Goal: Obtain resource: Download file/media

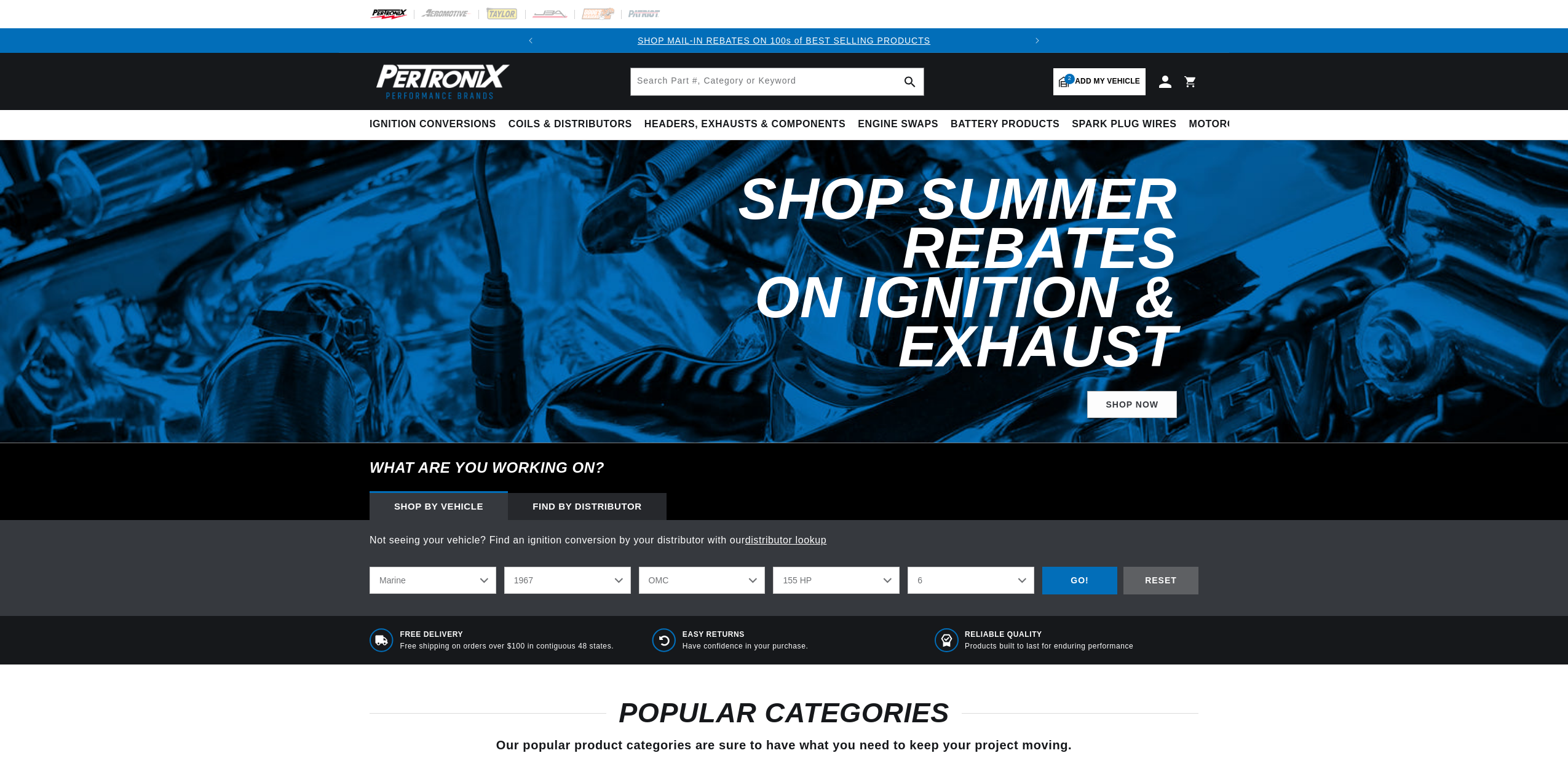
select select "Marine"
select select "1967"
select select "OMC"
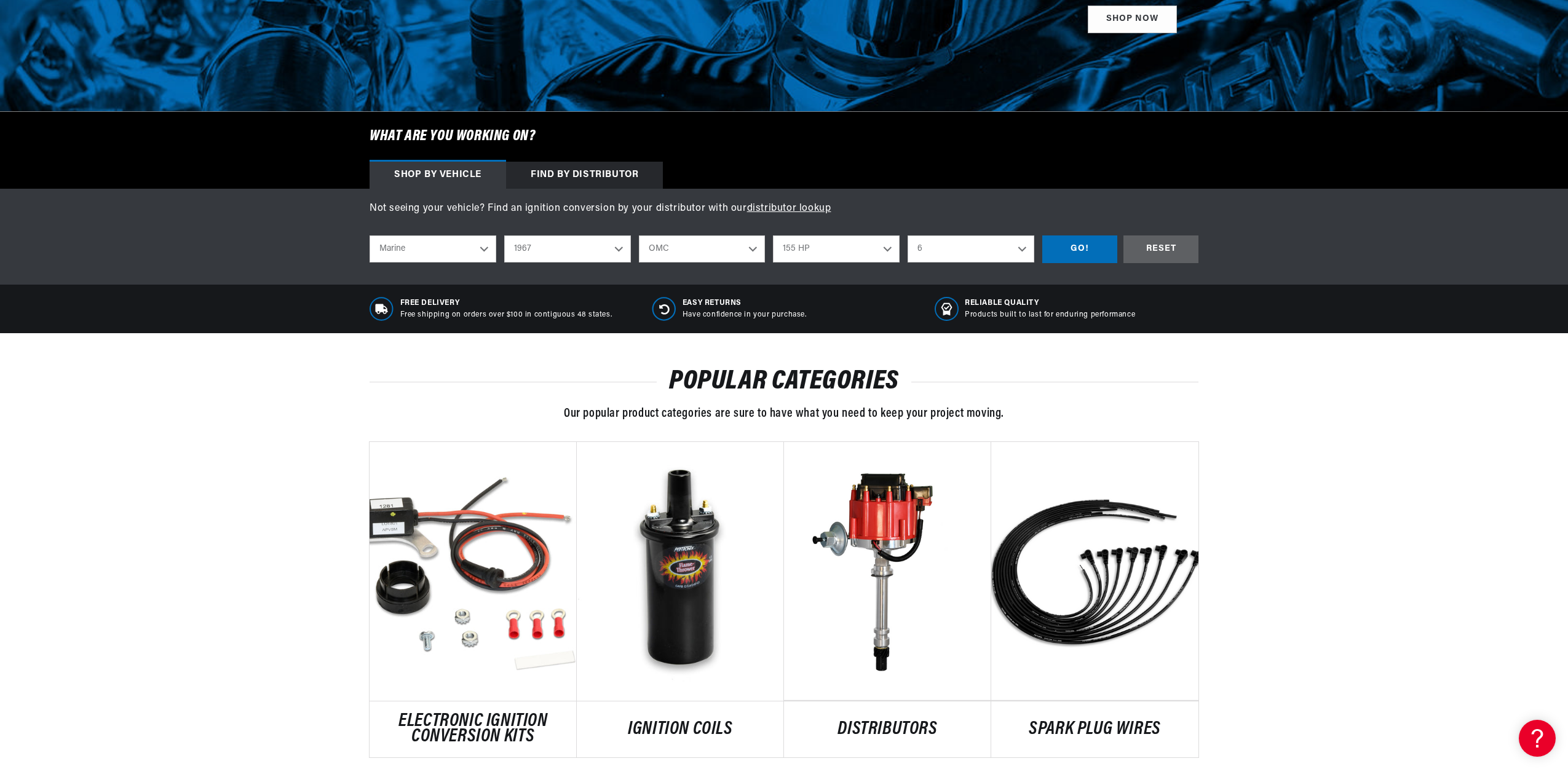
click at [619, 247] on select "1987 1986 1985 1983 1982 1981 1980 1979 1978 1977 1976 1975 1974 1973 1972 1968…" at bounding box center [567, 249] width 126 height 27
click at [504, 236] on select "1987 1986 1985 1983 1982 1981 1980 1979 1978 1977 1976 1975 1974 1973 1972 1968…" at bounding box center [567, 249] width 126 height 27
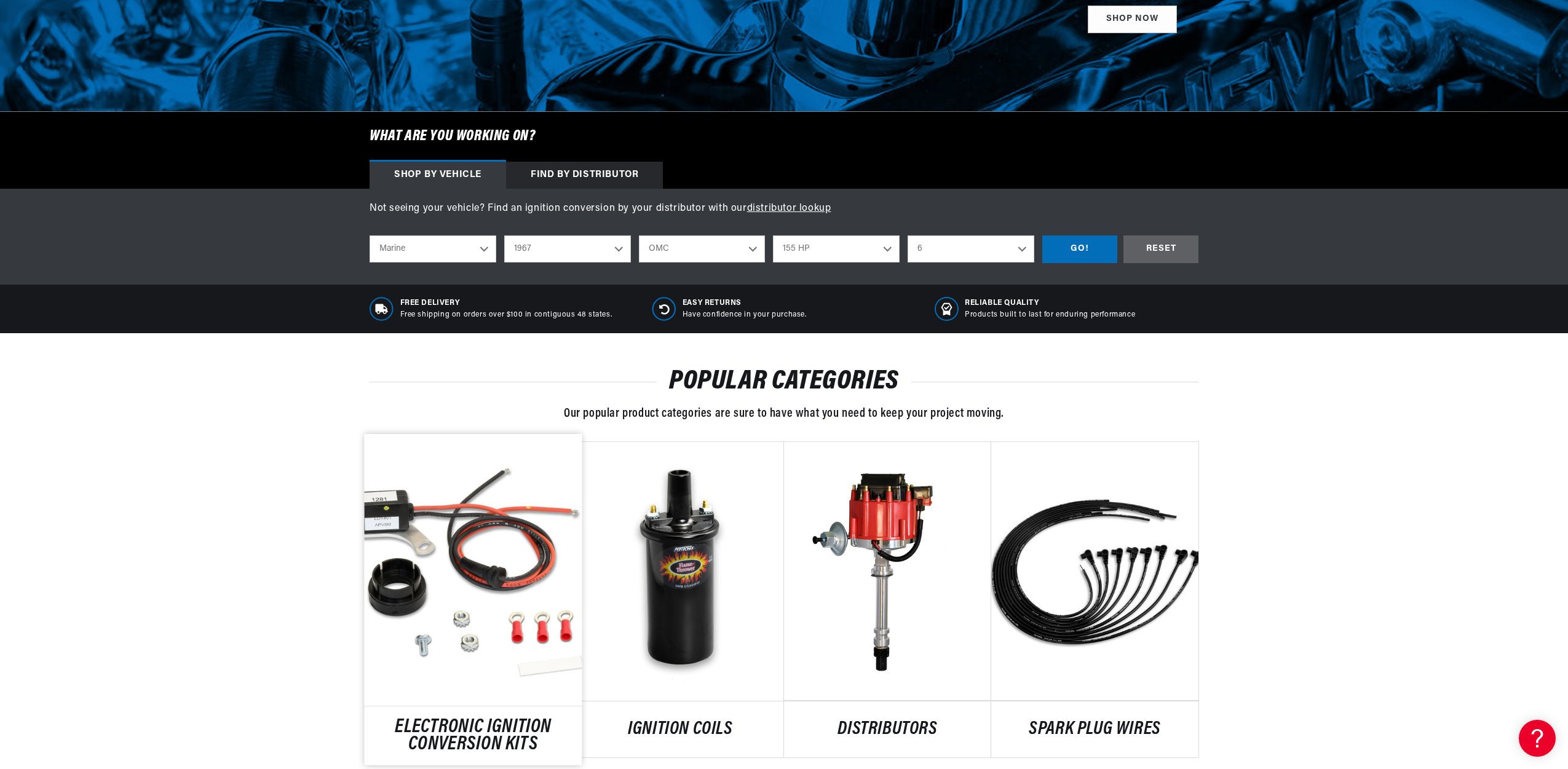
select select "1972"
select select "Model"
select select "Engine"
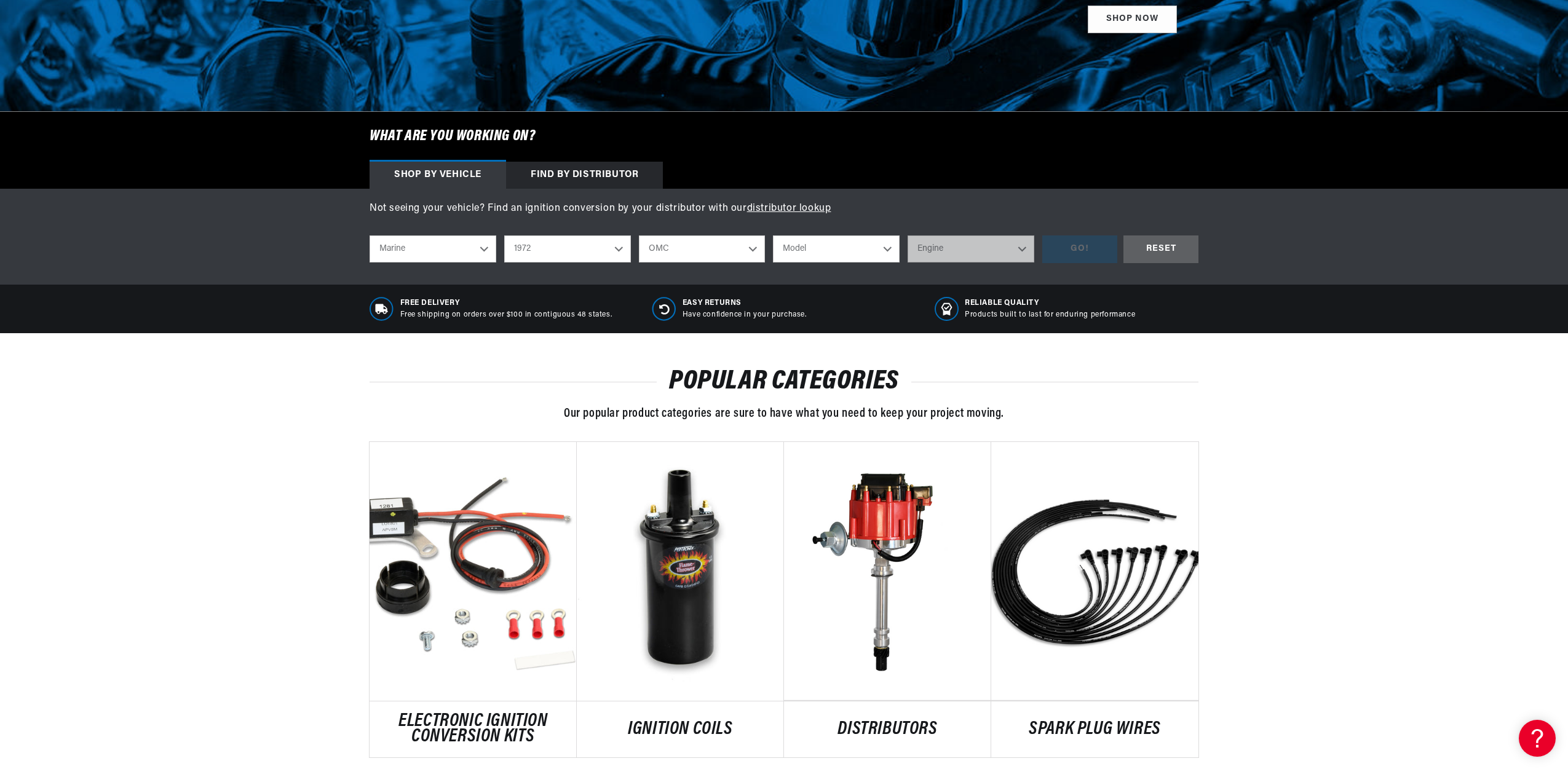
click at [749, 248] on select "OMC" at bounding box center [702, 249] width 126 height 27
click at [884, 245] on select "Model 165 HP" at bounding box center [836, 249] width 126 height 27
select select "165-HP"
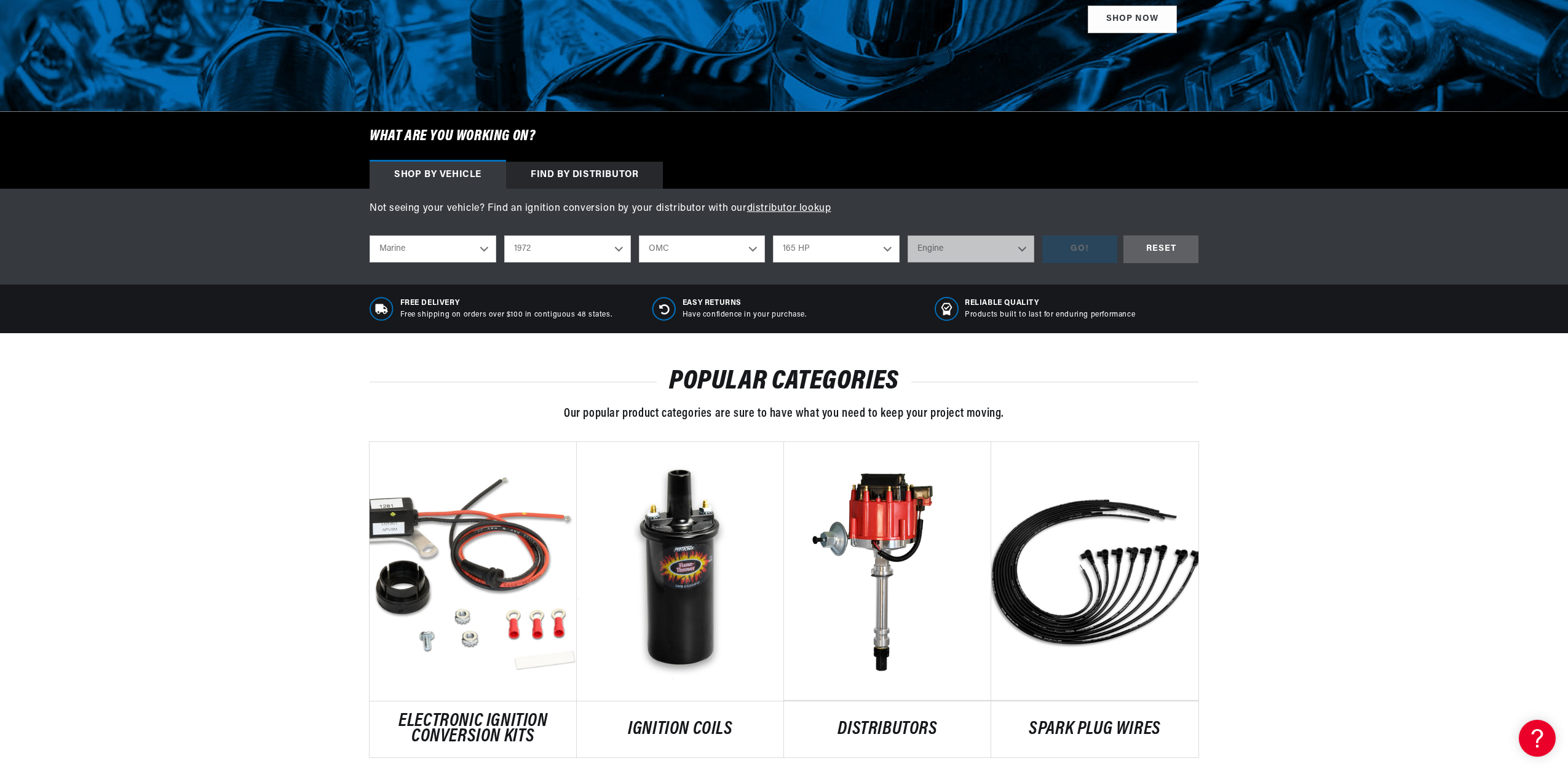
click at [773, 236] on select "Model 165 HP" at bounding box center [836, 249] width 126 height 27
select select "165-HP"
click at [1018, 251] on select "Engine 6" at bounding box center [971, 249] width 126 height 27
select select "6"
click at [907, 236] on select "Engine 6" at bounding box center [971, 249] width 126 height 27
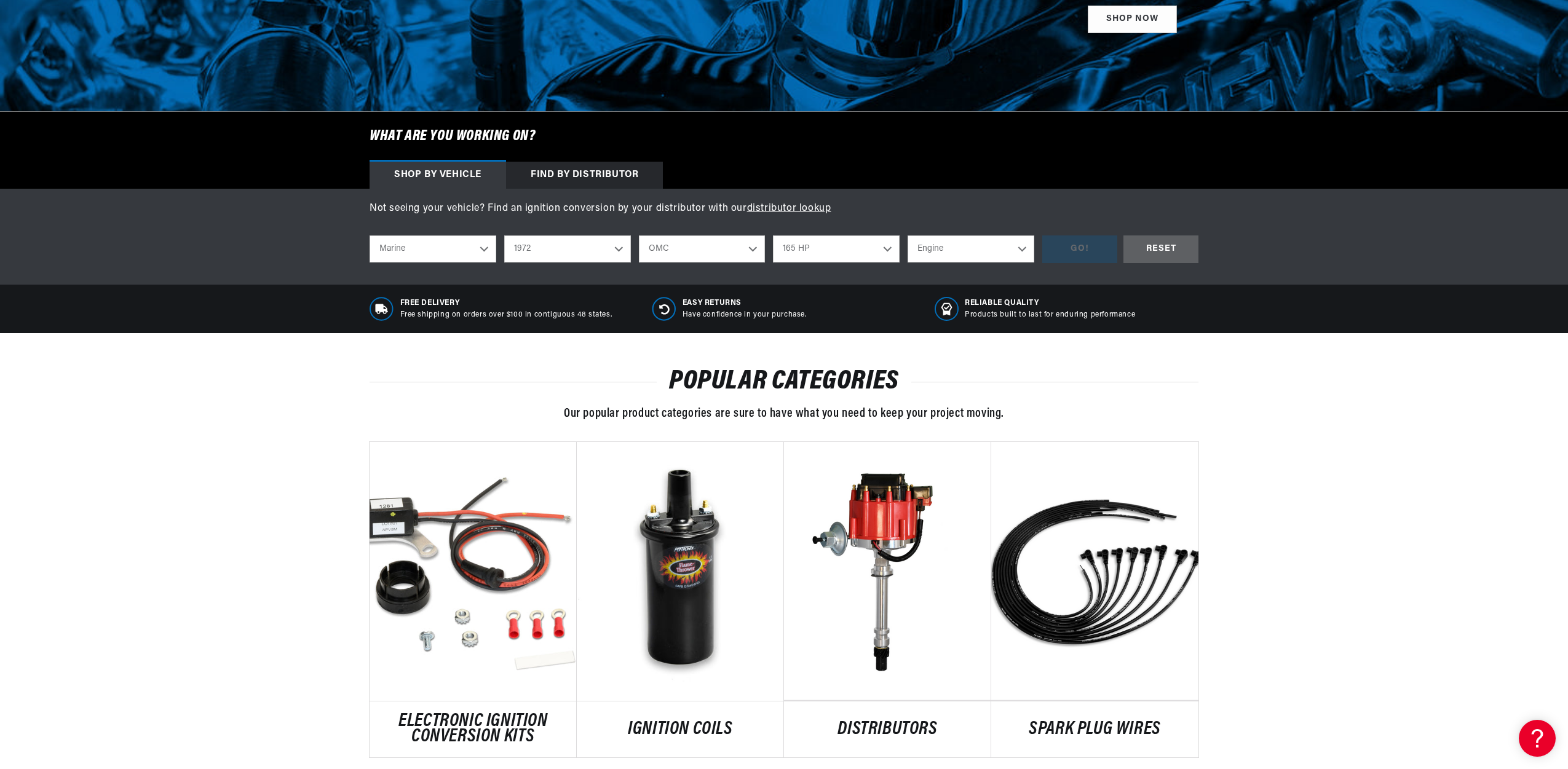
select select "6"
click at [1070, 252] on div "GO!" at bounding box center [1080, 249] width 75 height 28
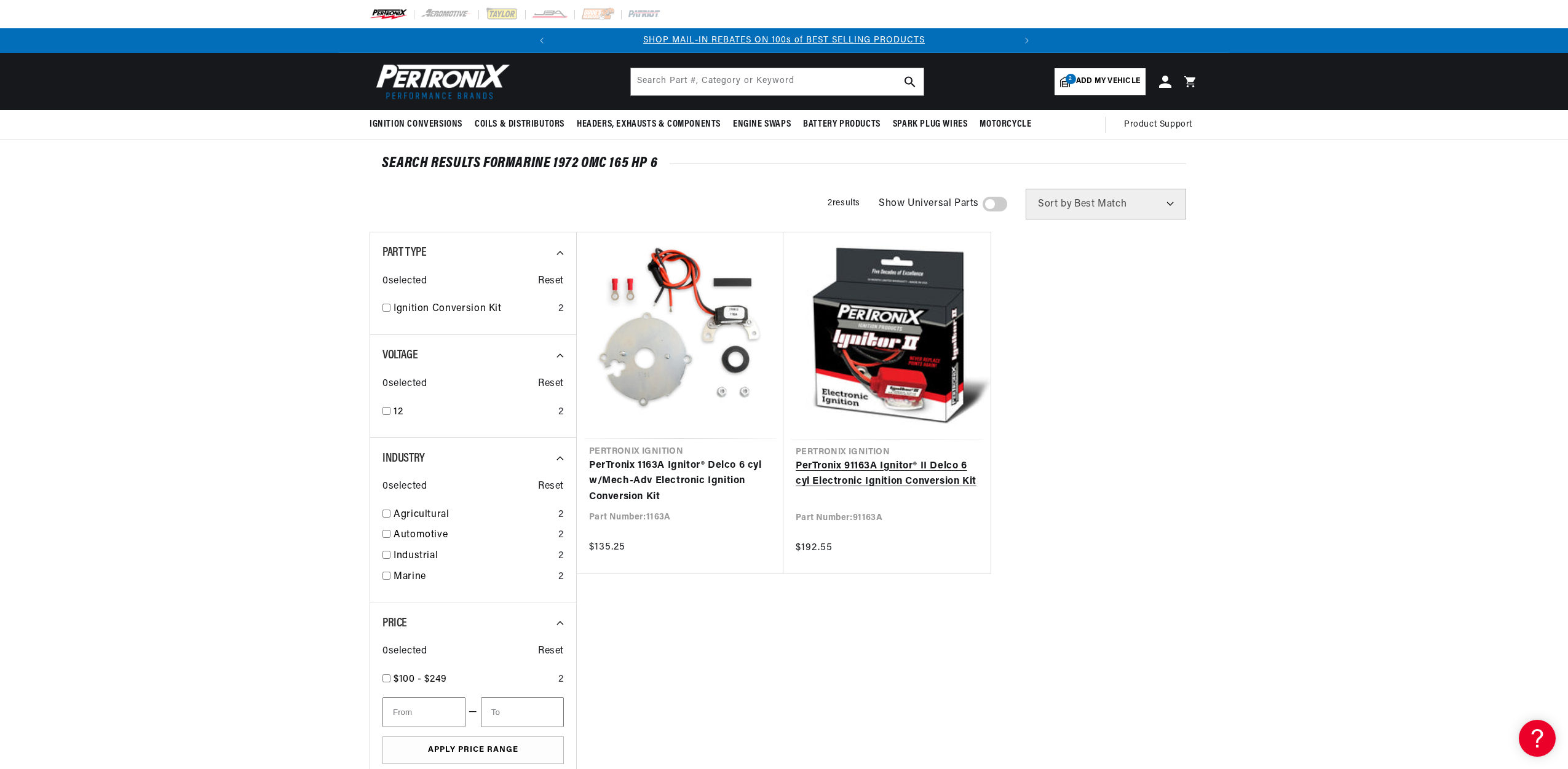
click at [859, 471] on link "PerTronix 91163A Ignitor® II Delco 6 cyl Electronic Ignition Conversion Kit" at bounding box center [887, 474] width 183 height 32
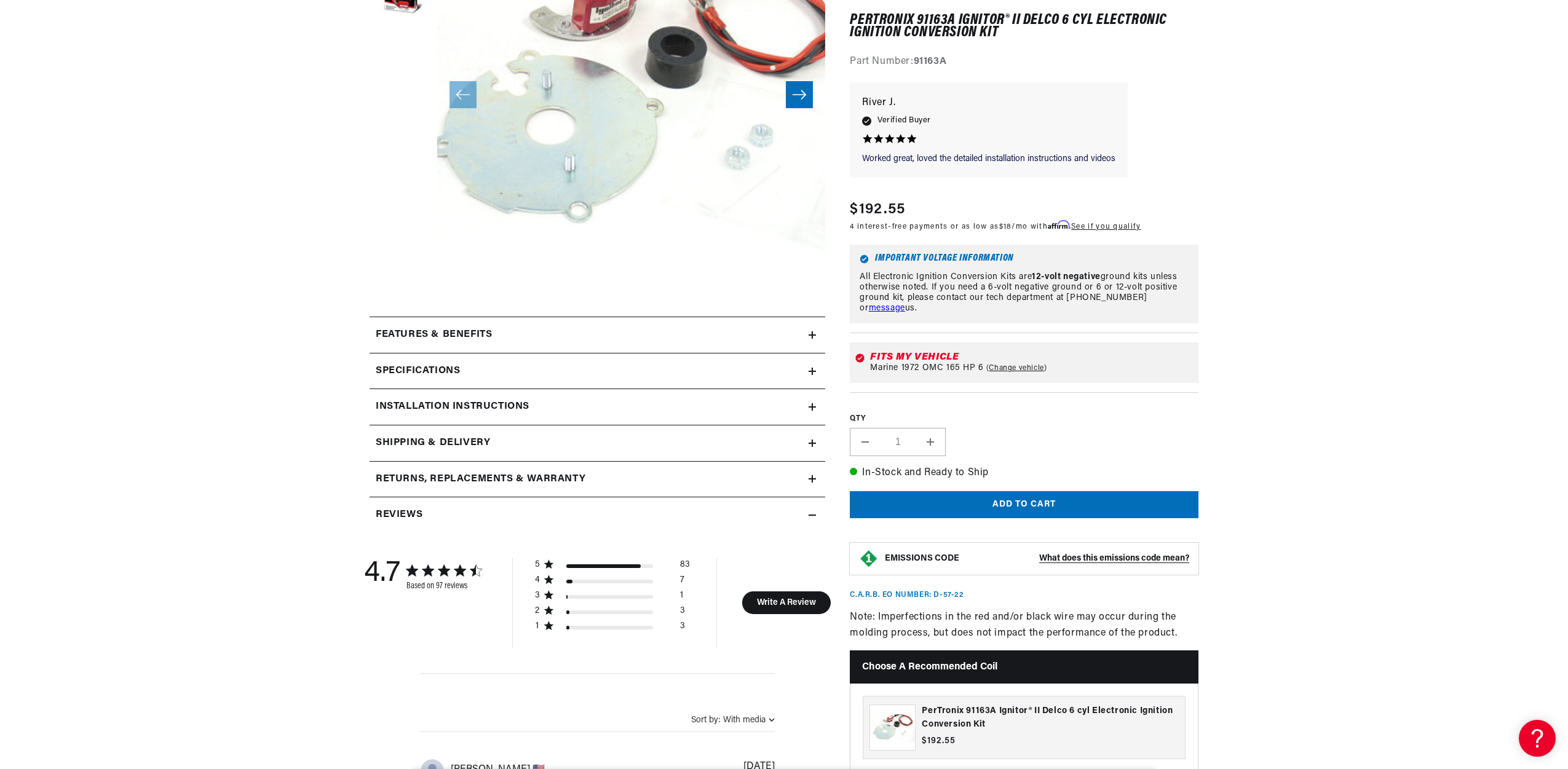
scroll to position [0, 459]
click at [810, 332] on icon at bounding box center [812, 334] width 7 height 7
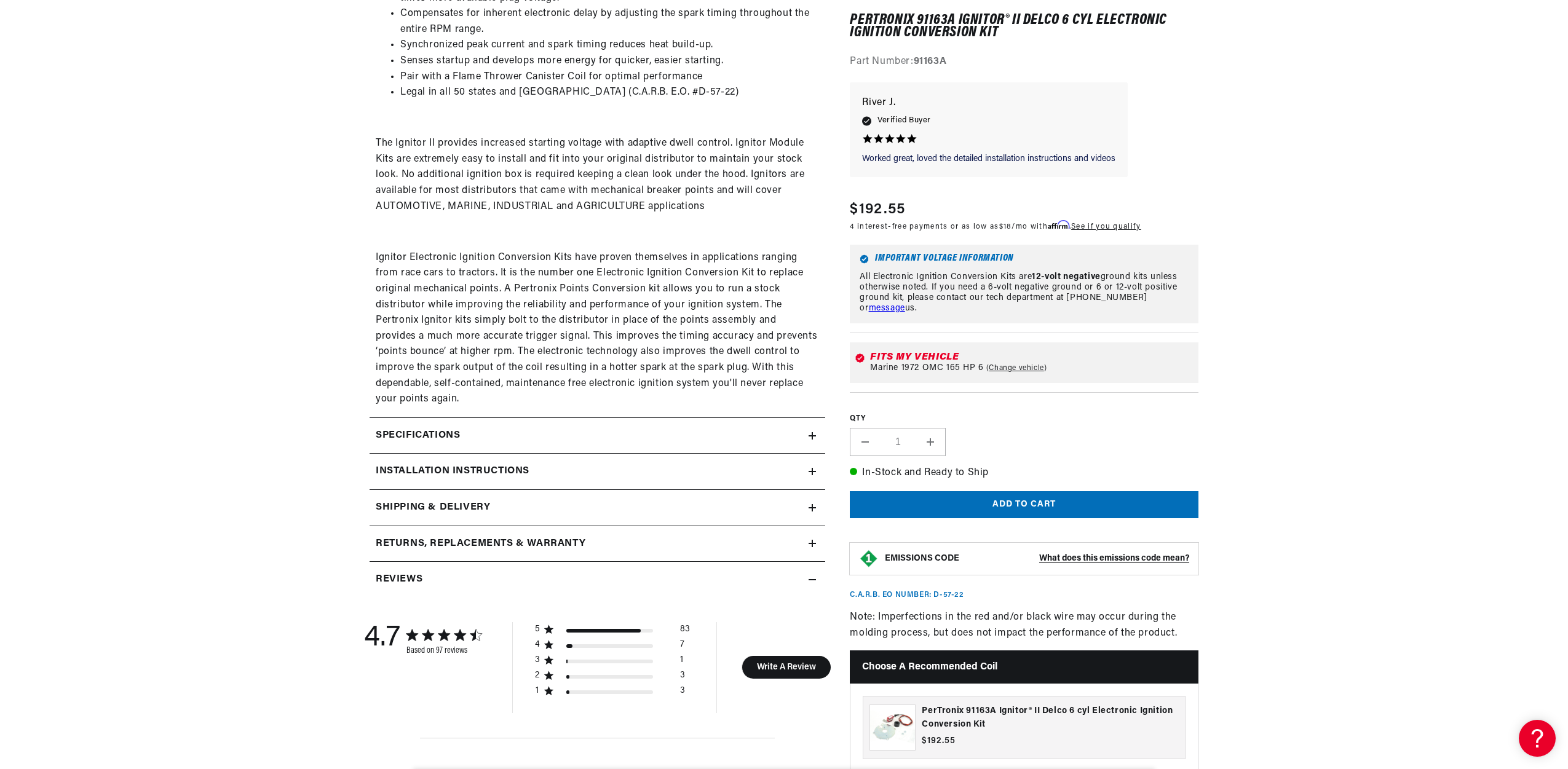
scroll to position [718, 0]
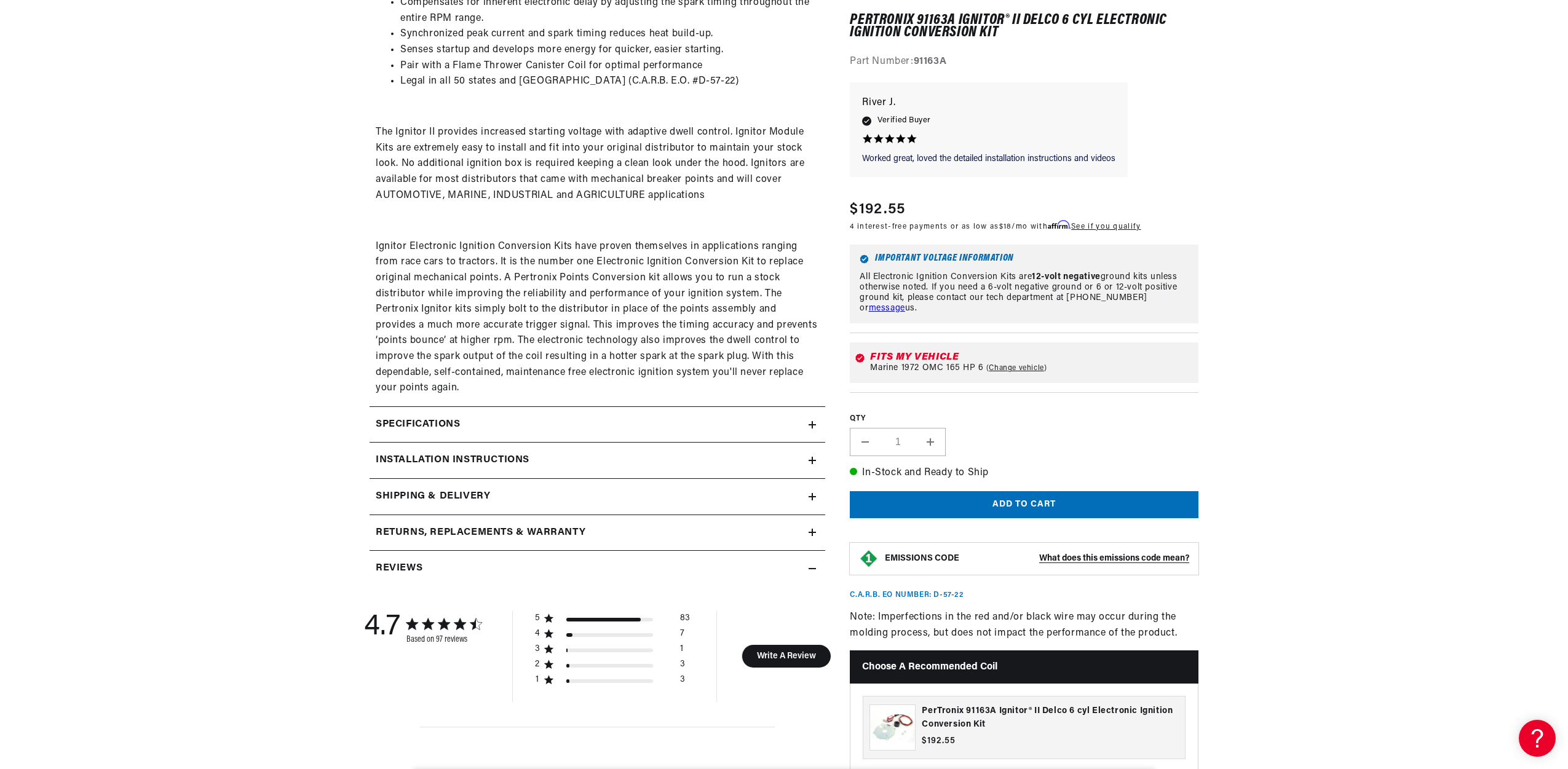
click at [812, 423] on icon at bounding box center [812, 424] width 0 height 7
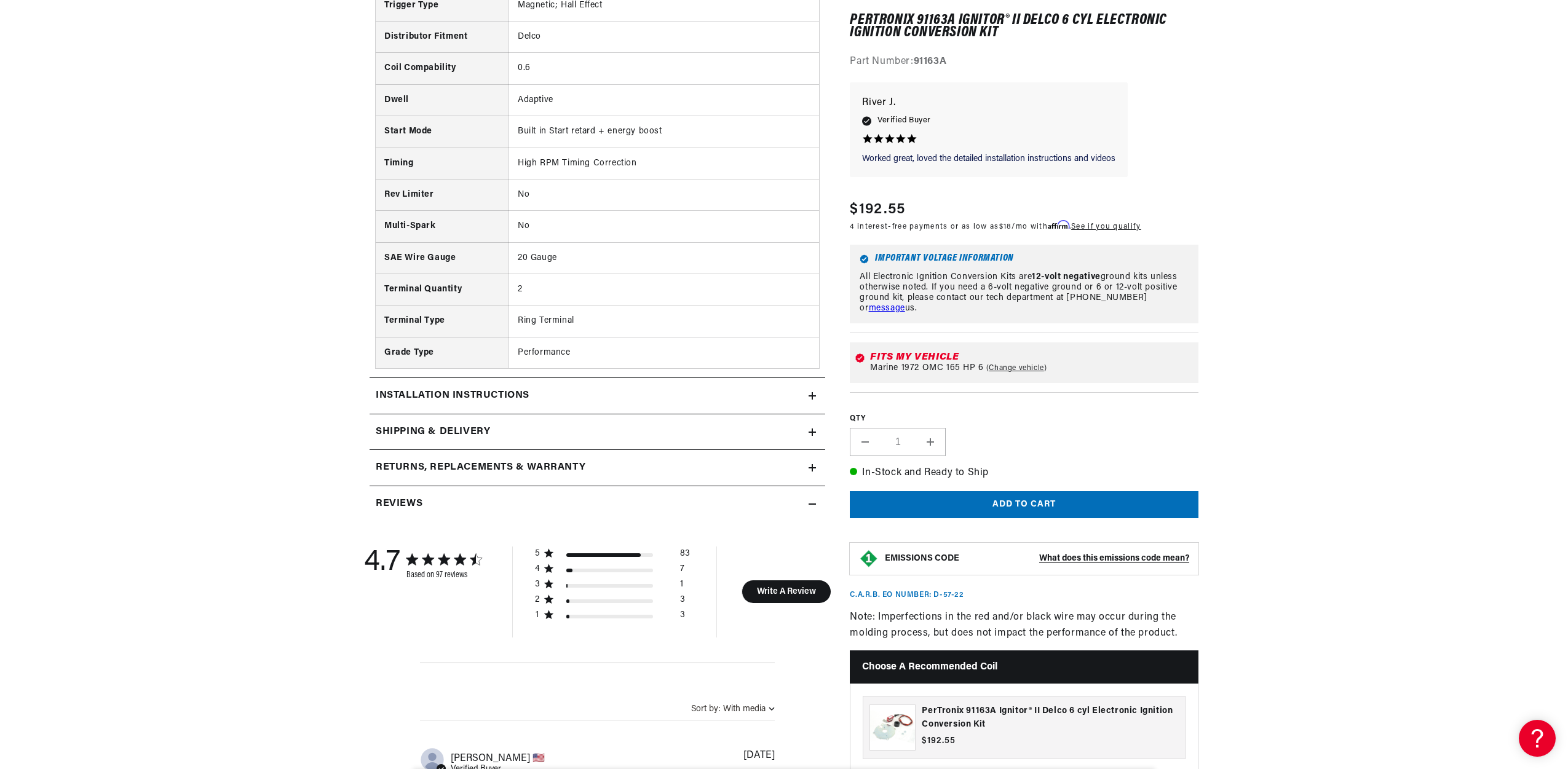
scroll to position [1291, 0]
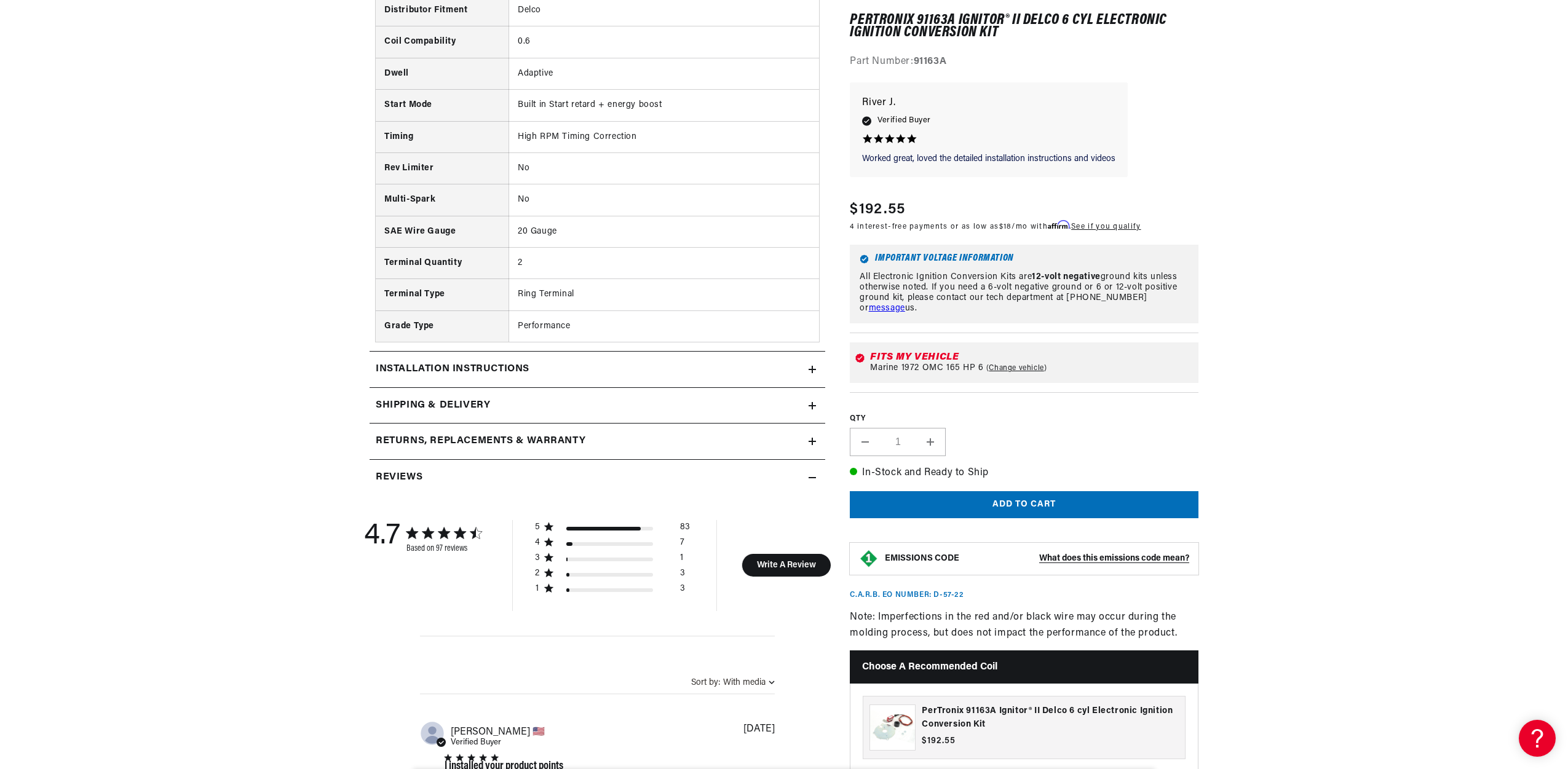
click at [810, 369] on icon at bounding box center [812, 369] width 7 height 7
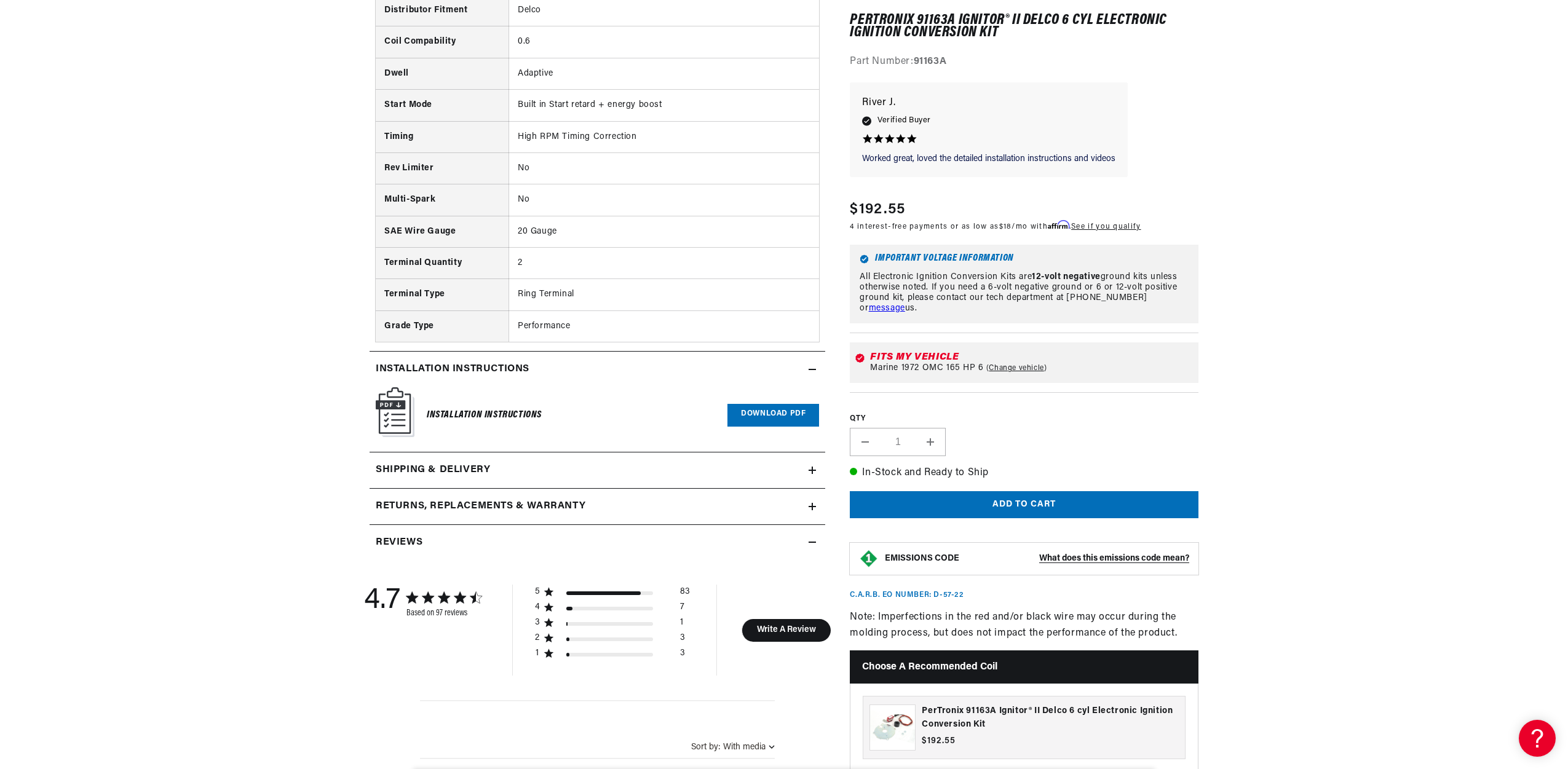
scroll to position [0, 459]
click at [758, 417] on link "Download PDF" at bounding box center [773, 415] width 92 height 23
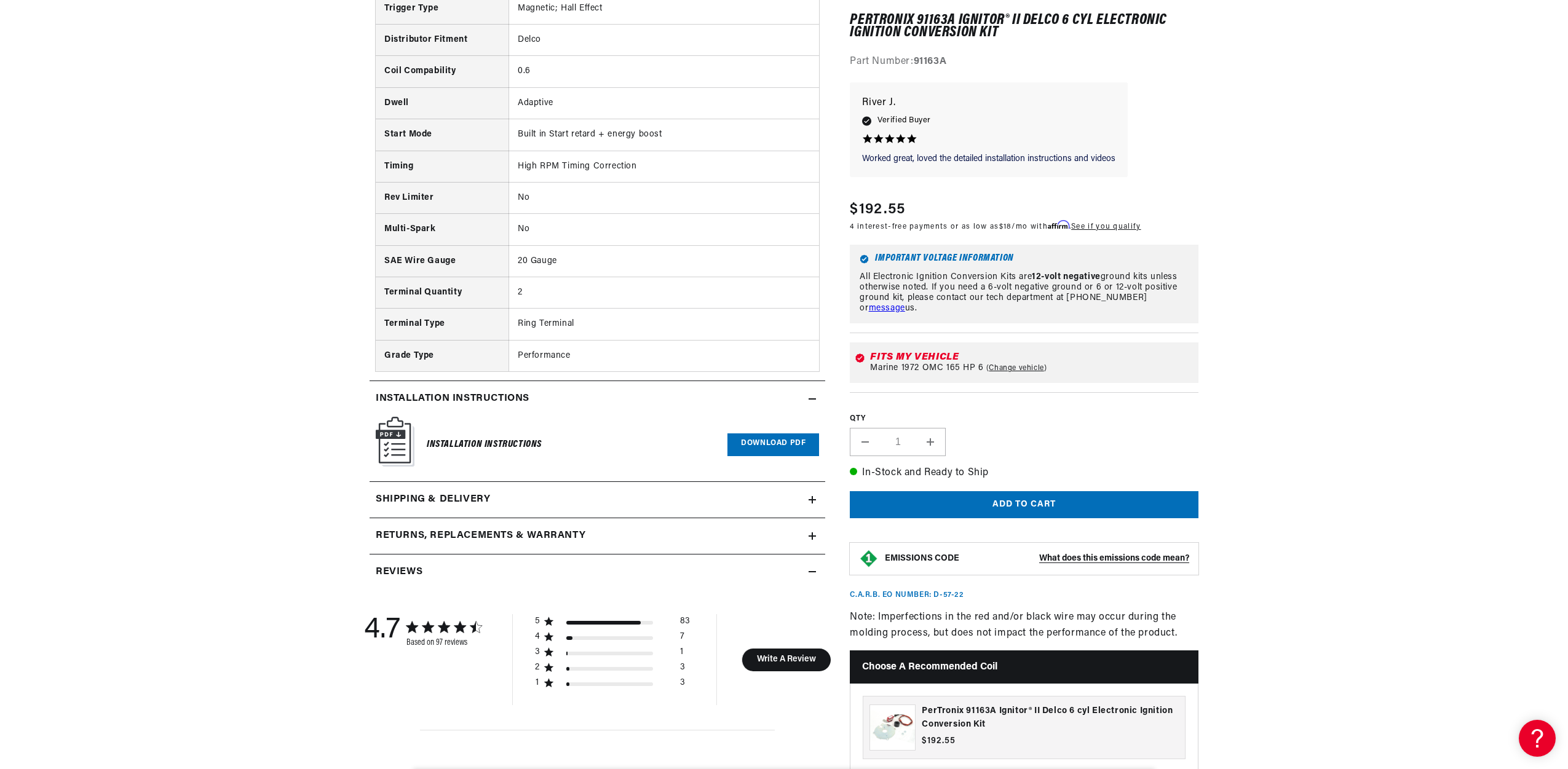
scroll to position [1291, 0]
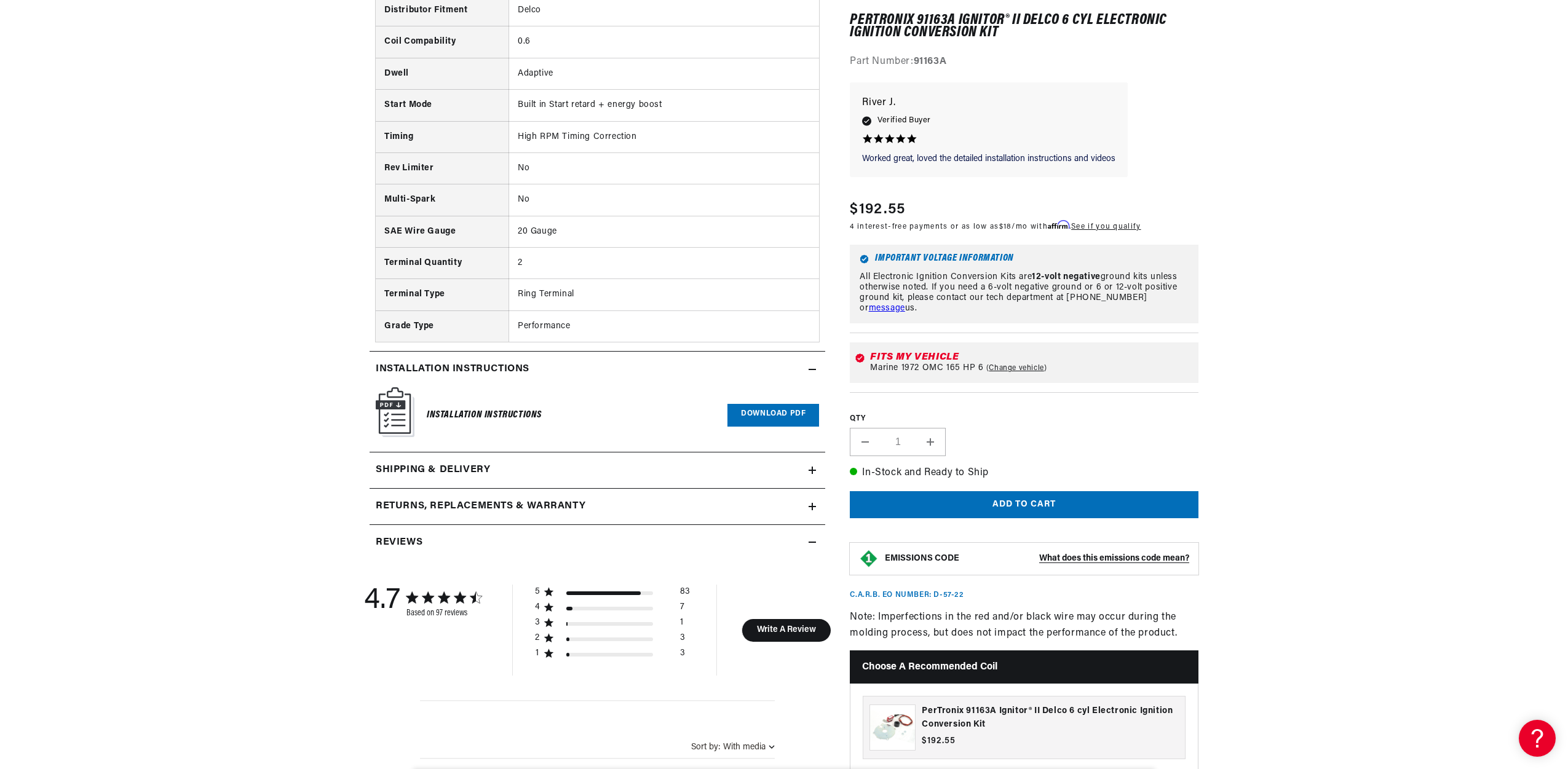
click at [747, 411] on link "Download PDF" at bounding box center [773, 415] width 92 height 23
